Goal: Task Accomplishment & Management: Manage account settings

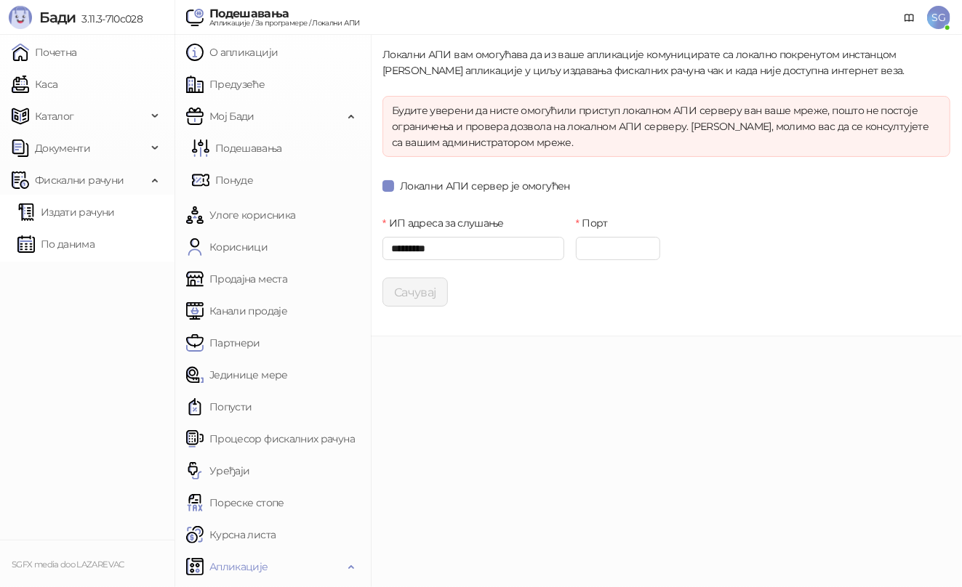
scroll to position [189, 0]
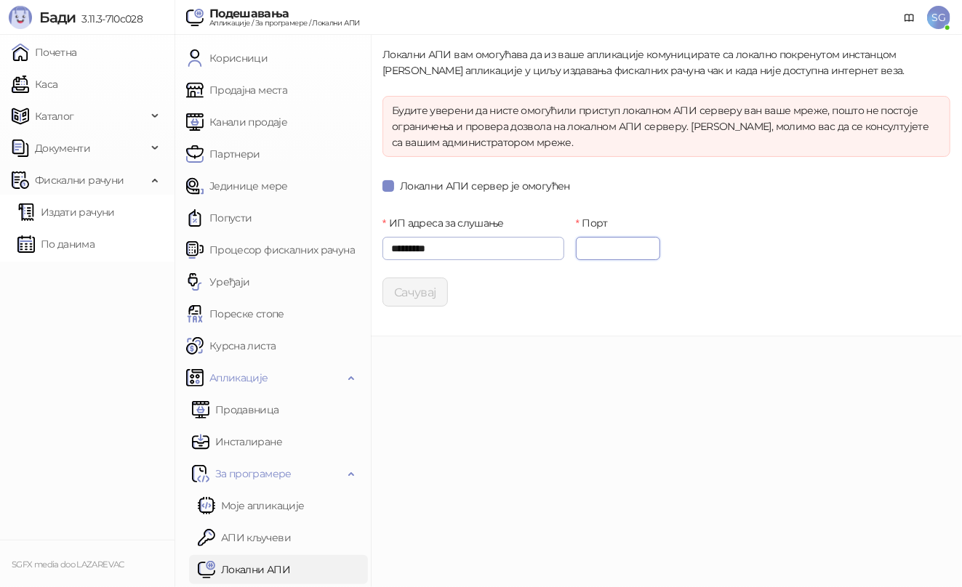
drag, startPoint x: 610, startPoint y: 248, endPoint x: 545, endPoint y: 252, distance: 64.8
click at [578, 248] on input "****" at bounding box center [618, 248] width 85 height 23
click at [586, 358] on main "Локални АПИ вам омогућава да из ваше апликације комуницирате са локално покрену…" at bounding box center [666, 311] width 591 height 553
click at [427, 195] on div "Локални АПИ сервер је омогућен" at bounding box center [666, 185] width 568 height 23
click at [425, 186] on span "Локални АПИ сервер је омогућен" at bounding box center [485, 186] width 182 height 16
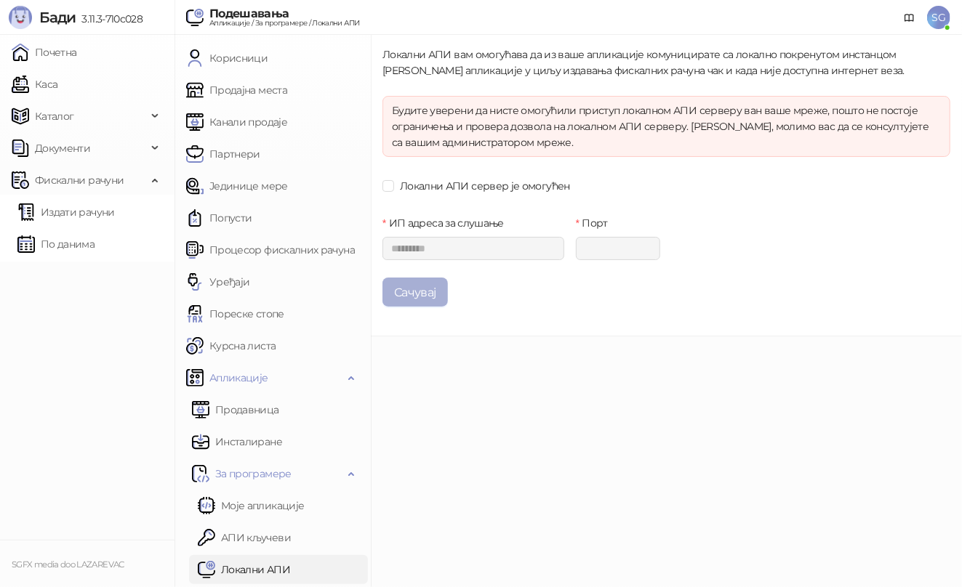
click at [417, 288] on button "Сачувај" at bounding box center [414, 292] width 65 height 29
click at [57, 76] on link "Каса" at bounding box center [35, 84] width 46 height 29
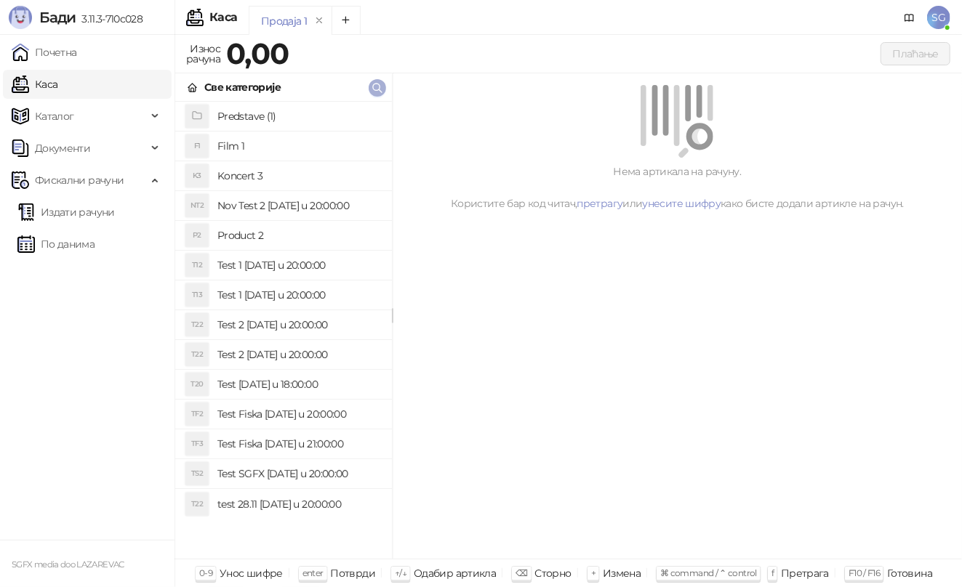
click at [377, 87] on icon "button" at bounding box center [377, 88] width 12 height 12
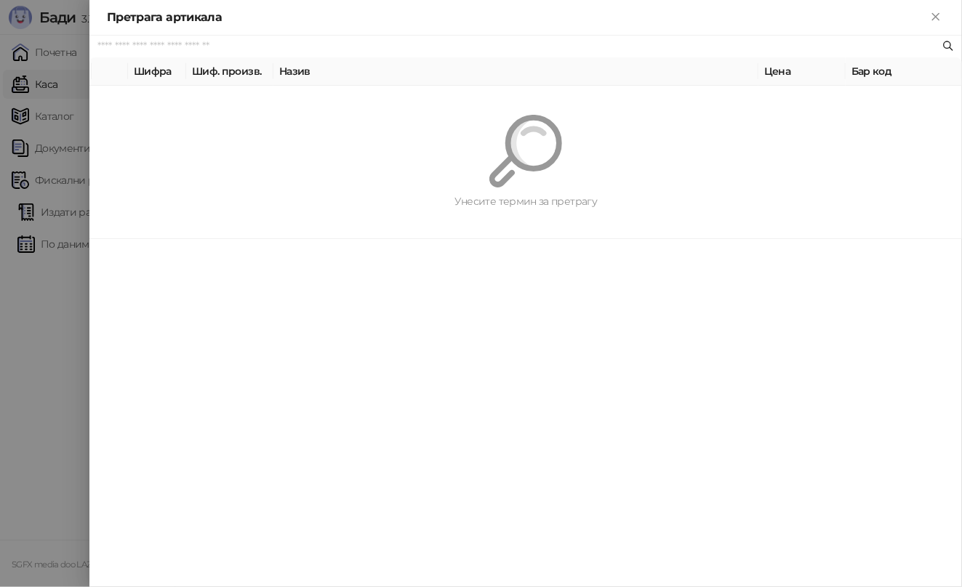
paste input "**********"
drag, startPoint x: 206, startPoint y: 51, endPoint x: -7, endPoint y: 49, distance: 213.0
click at [0, 49] on html "[PERSON_NAME] 3.11.3-710c028 Почетна Каса Каталог Документи Фискални рачуни Изд…" at bounding box center [481, 293] width 962 height 587
click at [179, 49] on input "**********" at bounding box center [518, 47] width 842 height 16
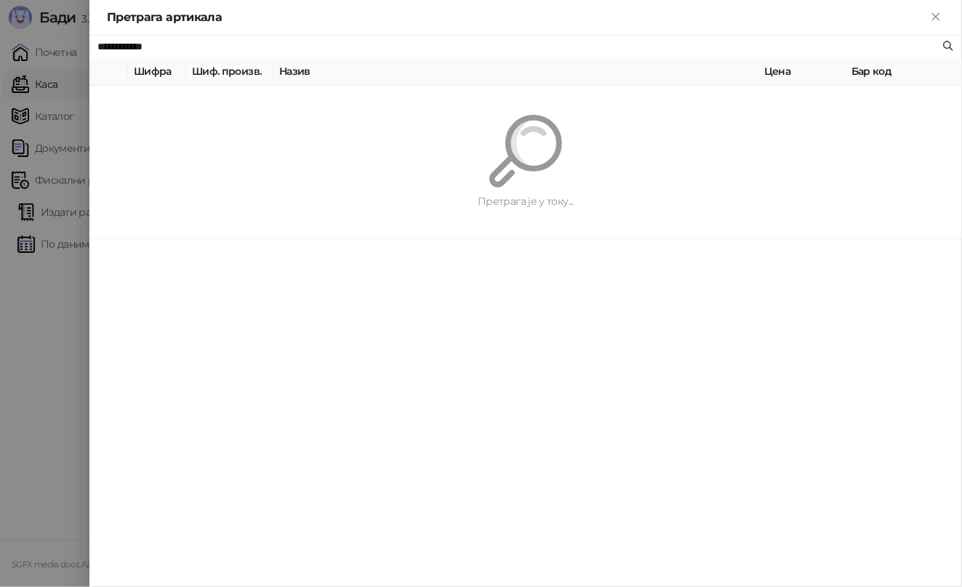
type input "**********"
drag, startPoint x: 101, startPoint y: 47, endPoint x: 71, endPoint y: 47, distance: 29.8
click at [71, 47] on div "**********" at bounding box center [481, 293] width 962 height 587
click at [932, 15] on icon "Close" at bounding box center [935, 16] width 13 height 13
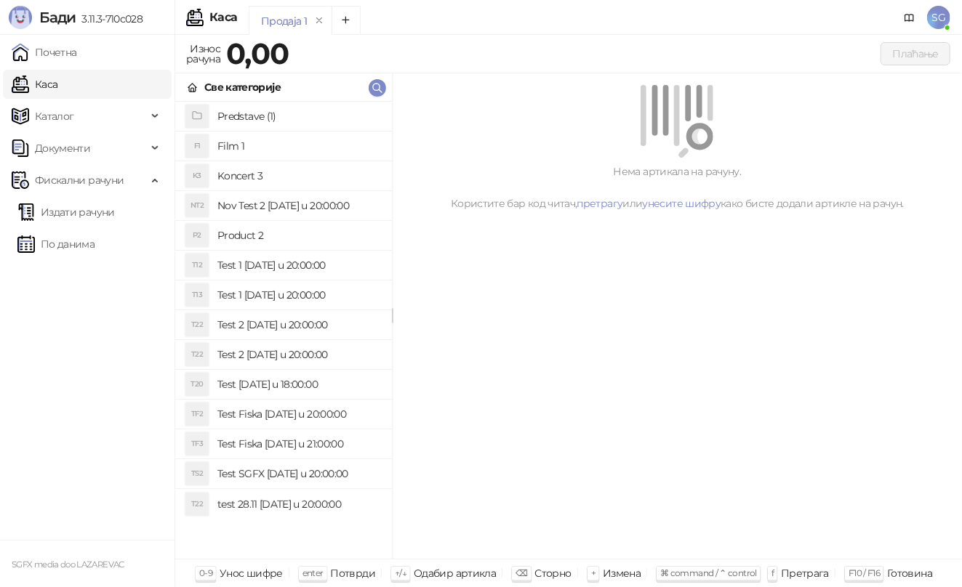
click at [945, 20] on span "SG" at bounding box center [938, 17] width 23 height 23
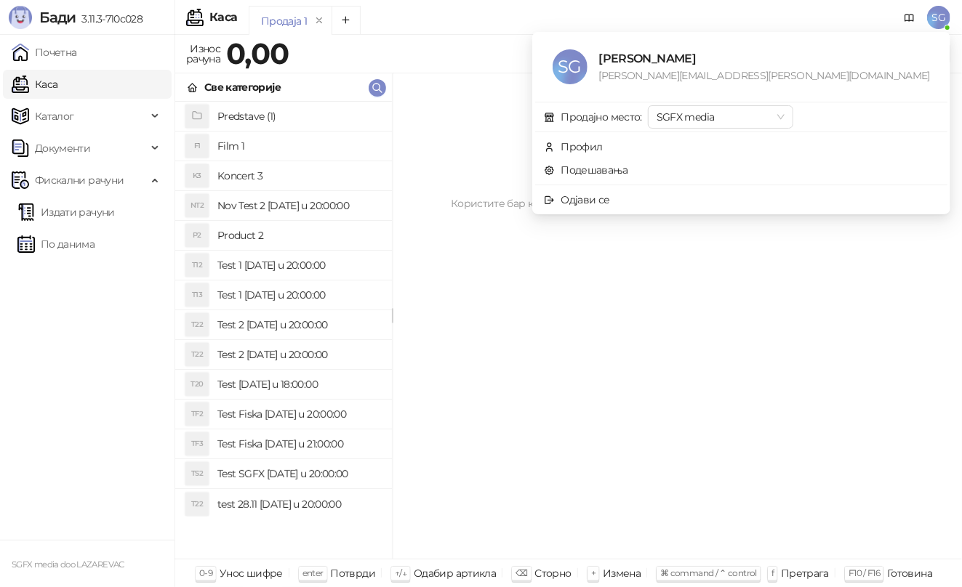
click at [628, 172] on link "Подешавања" at bounding box center [586, 170] width 84 height 13
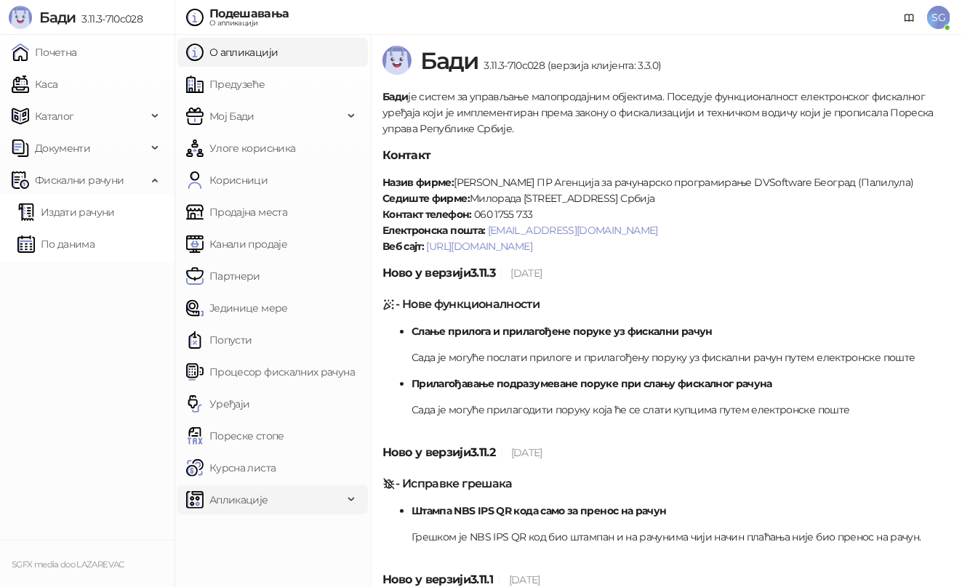
click at [307, 502] on span "Апликације" at bounding box center [264, 500] width 157 height 29
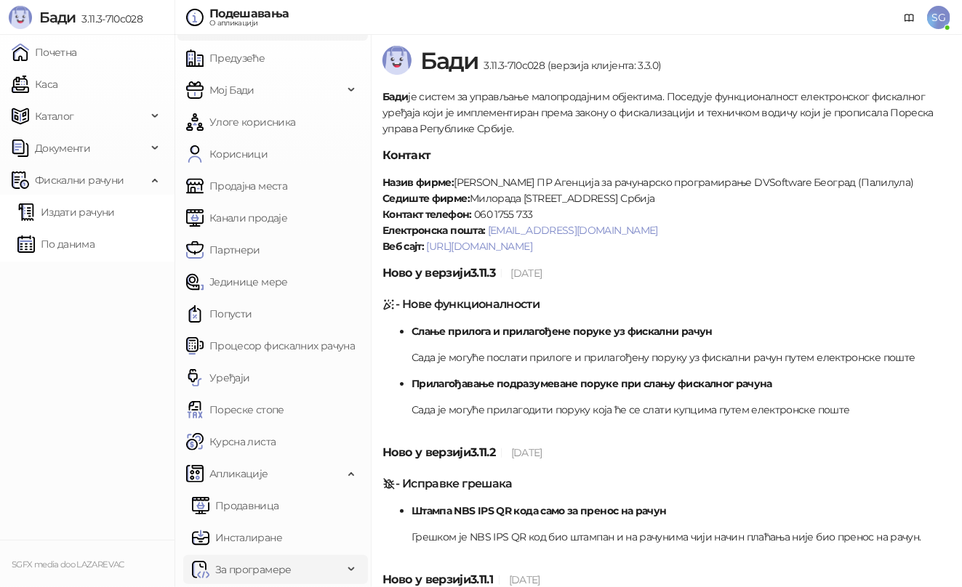
click at [276, 569] on span "За програмере" at bounding box center [253, 569] width 76 height 29
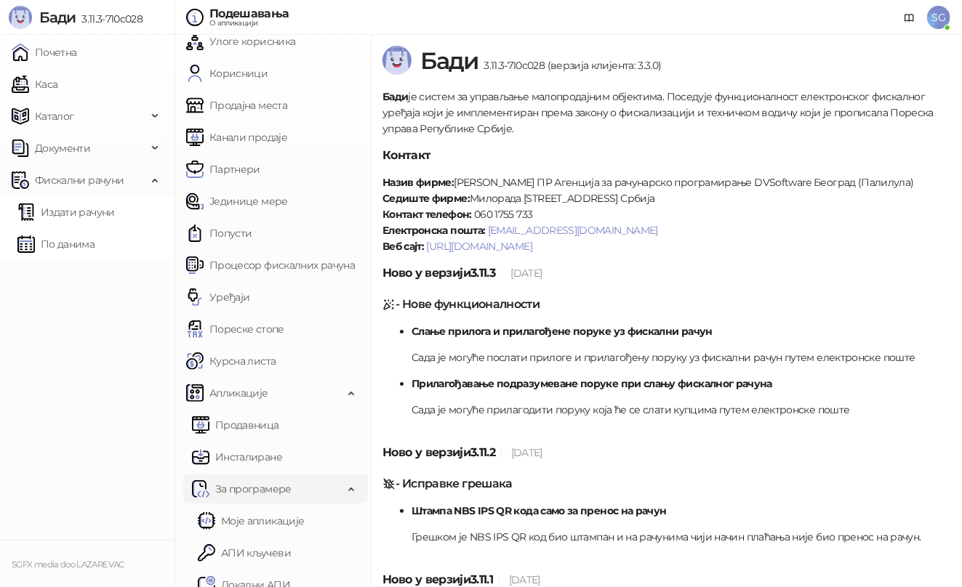
scroll to position [122, 0]
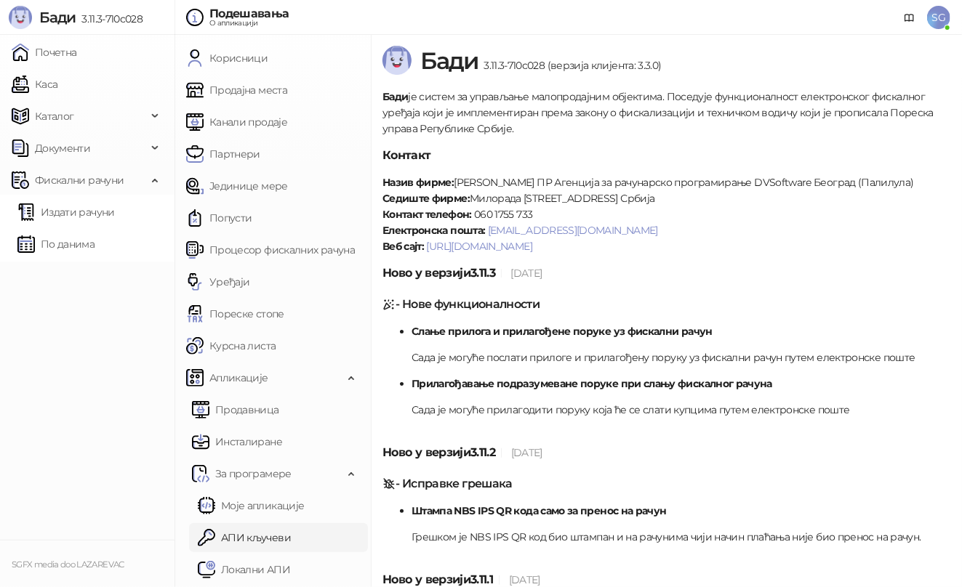
click at [291, 538] on link "АПИ кључеви" at bounding box center [244, 537] width 93 height 29
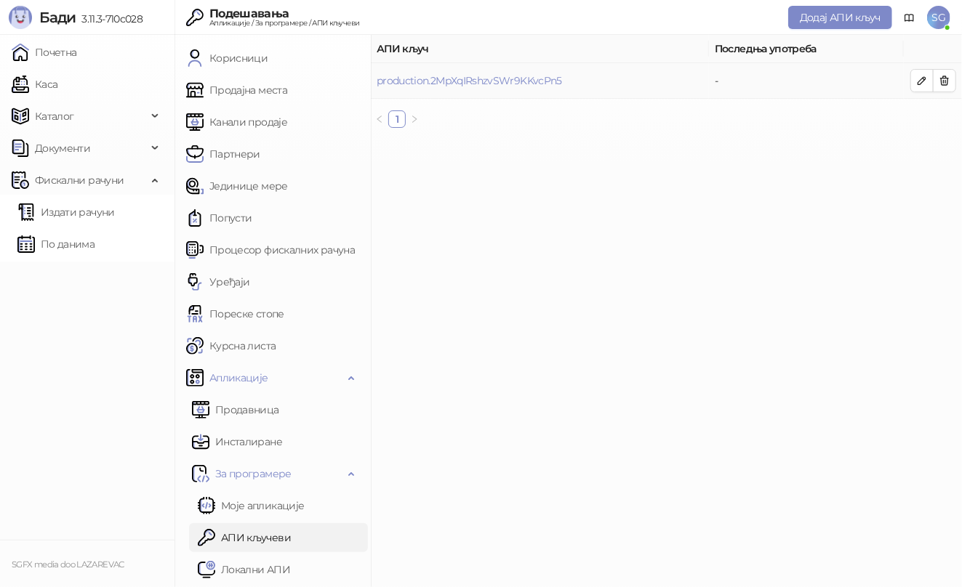
click at [750, 82] on td "-" at bounding box center [806, 81] width 195 height 36
click at [449, 84] on link "production.2MpXqIRshzvSWr9KKvcPn5" at bounding box center [469, 80] width 185 height 13
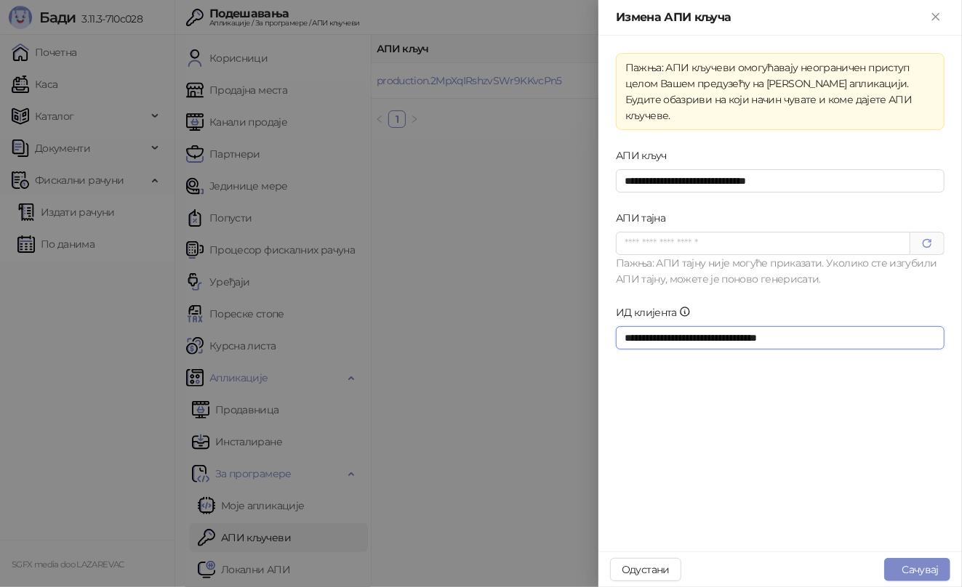
drag, startPoint x: 865, startPoint y: 324, endPoint x: 560, endPoint y: 319, distance: 305.4
click at [560, 320] on div "**********" at bounding box center [481, 293] width 962 height 587
click at [934, 574] on button "Сачувај" at bounding box center [917, 569] width 66 height 23
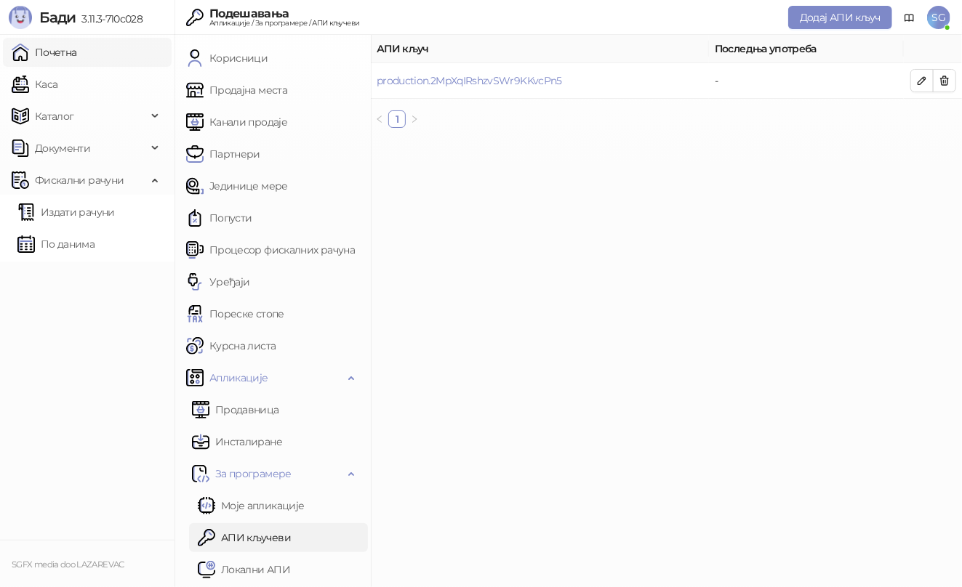
click at [68, 55] on link "Почетна" at bounding box center [44, 52] width 65 height 29
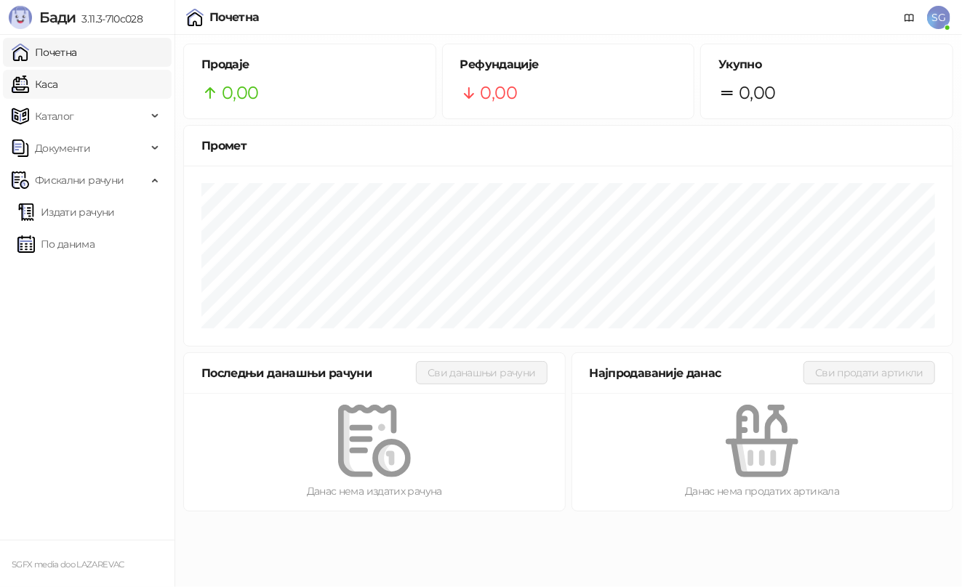
click at [55, 89] on link "Каса" at bounding box center [35, 84] width 46 height 29
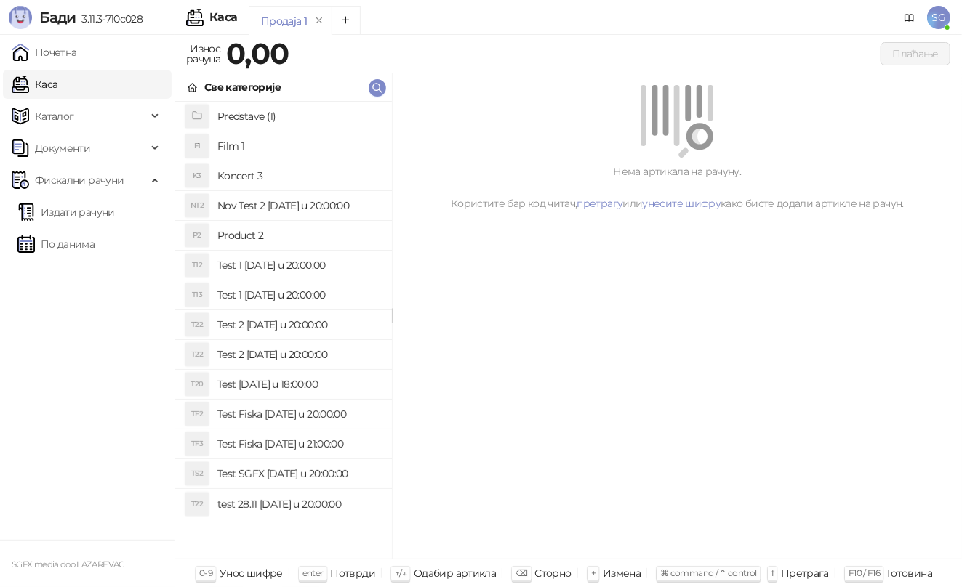
click at [297, 111] on h4 "Predstave (1)" at bounding box center [298, 116] width 163 height 23
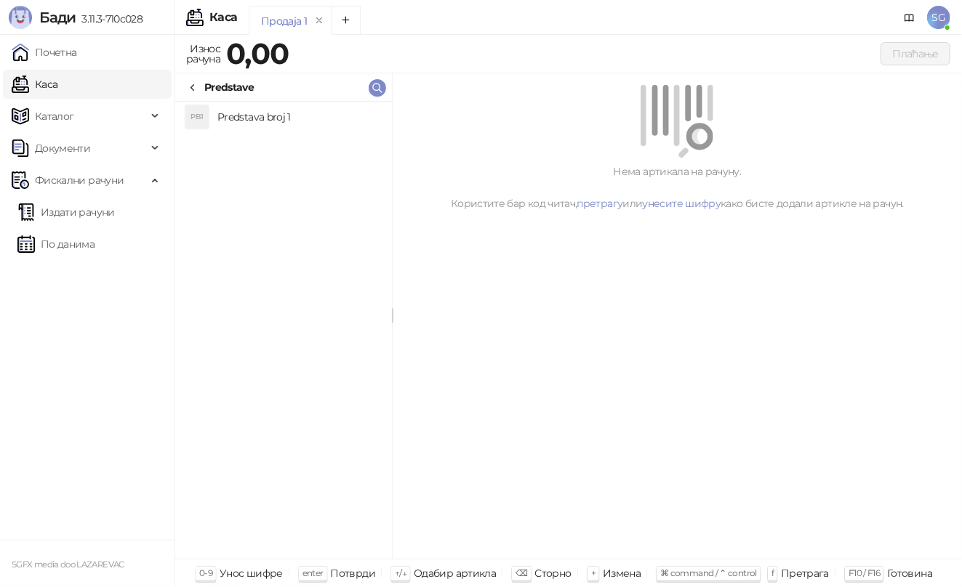
click at [225, 92] on div "Predstave" at bounding box center [228, 87] width 49 height 16
